Goal: Task Accomplishment & Management: Use online tool/utility

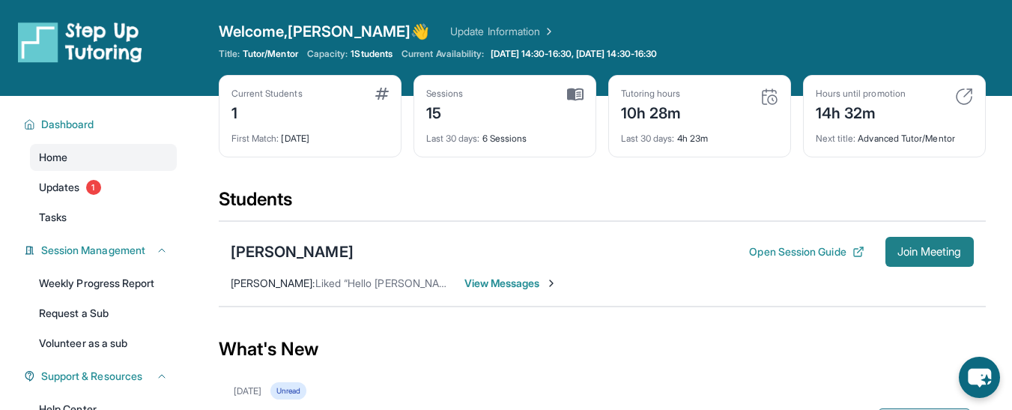
click at [931, 255] on span "Join Meeting" at bounding box center [929, 251] width 64 height 9
click at [910, 258] on button "Join Meeting" at bounding box center [929, 252] width 88 height 30
drag, startPoint x: 0, startPoint y: 0, endPoint x: 890, endPoint y: 260, distance: 927.4
click at [890, 260] on button "Join Meeting" at bounding box center [929, 252] width 88 height 30
click at [925, 247] on span "Join Meeting" at bounding box center [929, 251] width 64 height 9
